Goal: Transaction & Acquisition: Purchase product/service

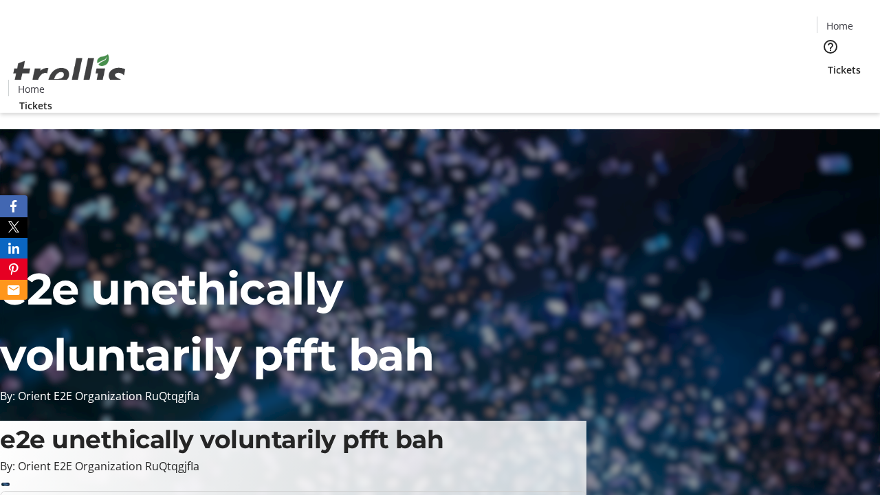
click at [828, 63] on span "Tickets" at bounding box center [844, 70] width 33 height 14
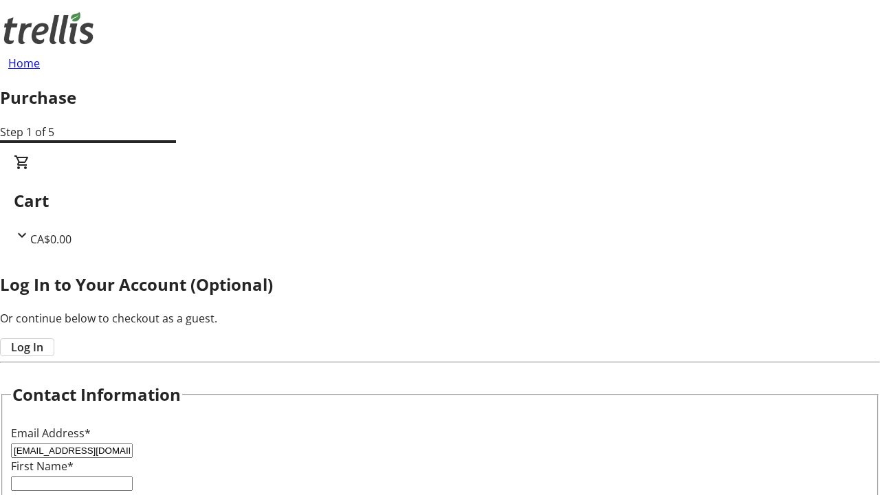
type input "[EMAIL_ADDRESS][DOMAIN_NAME]"
type input "Buck"
type input "[PERSON_NAME]"
